Goal: Find specific page/section: Find specific page/section

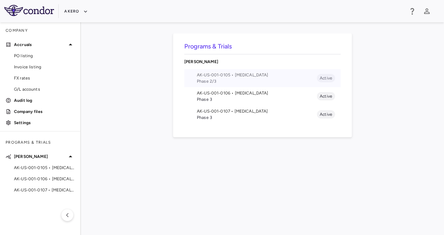
click at [229, 76] on span "AK-US-001-0105 • [MEDICAL_DATA]" at bounding box center [257, 75] width 120 height 6
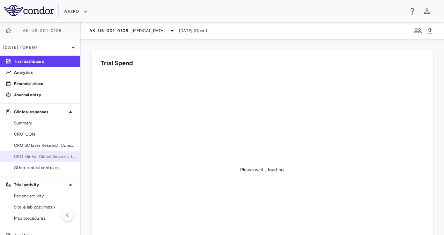
click at [47, 160] on link "CRO KlinEra Global Services, Inc" at bounding box center [40, 156] width 80 height 10
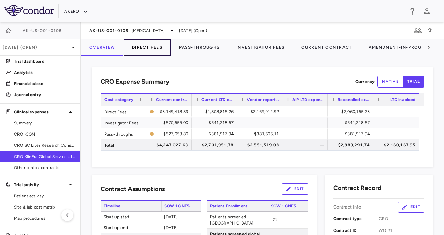
click at [137, 43] on button "Direct Fees" at bounding box center [146, 47] width 47 height 17
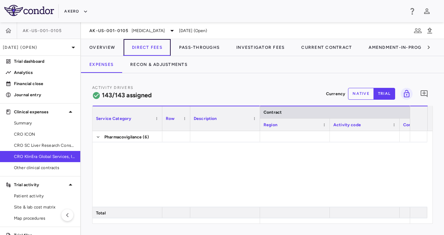
scroll to position [1273, 0]
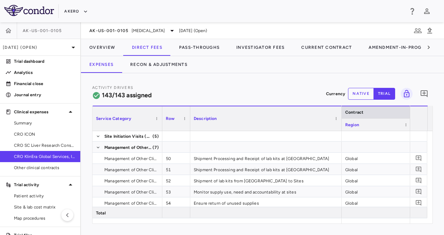
drag, startPoint x: 259, startPoint y: 112, endPoint x: 342, endPoint y: 118, distance: 83.9
click at [342, 118] on div at bounding box center [341, 118] width 3 height 24
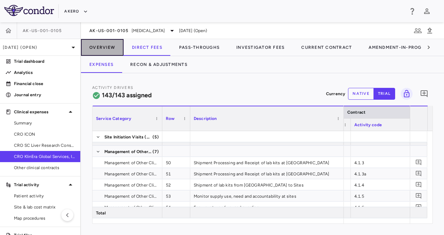
click at [108, 50] on button "Overview" at bounding box center [102, 47] width 43 height 17
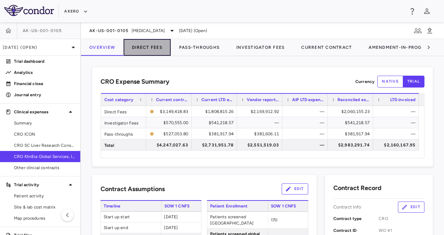
click at [154, 46] on button "Direct Fees" at bounding box center [146, 47] width 47 height 17
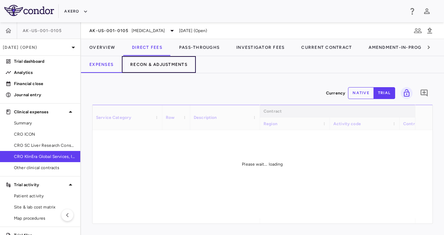
click at [155, 68] on button "Recon & Adjustments" at bounding box center [159, 64] width 74 height 17
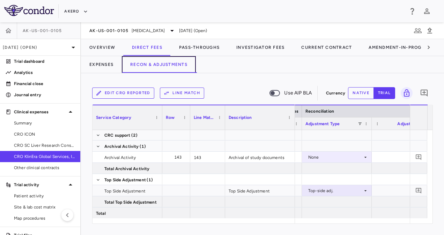
scroll to position [0, 1410]
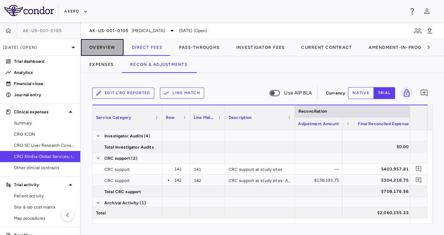
click at [105, 50] on button "Overview" at bounding box center [102, 47] width 43 height 17
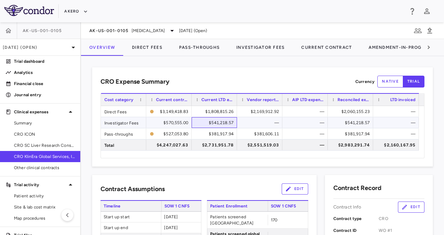
drag, startPoint x: 234, startPoint y: 122, endPoint x: 214, endPoint y: 121, distance: 19.5
click at [214, 121] on div "$541,218.57" at bounding box center [213, 122] width 45 height 11
